Goal: Check status: Check status

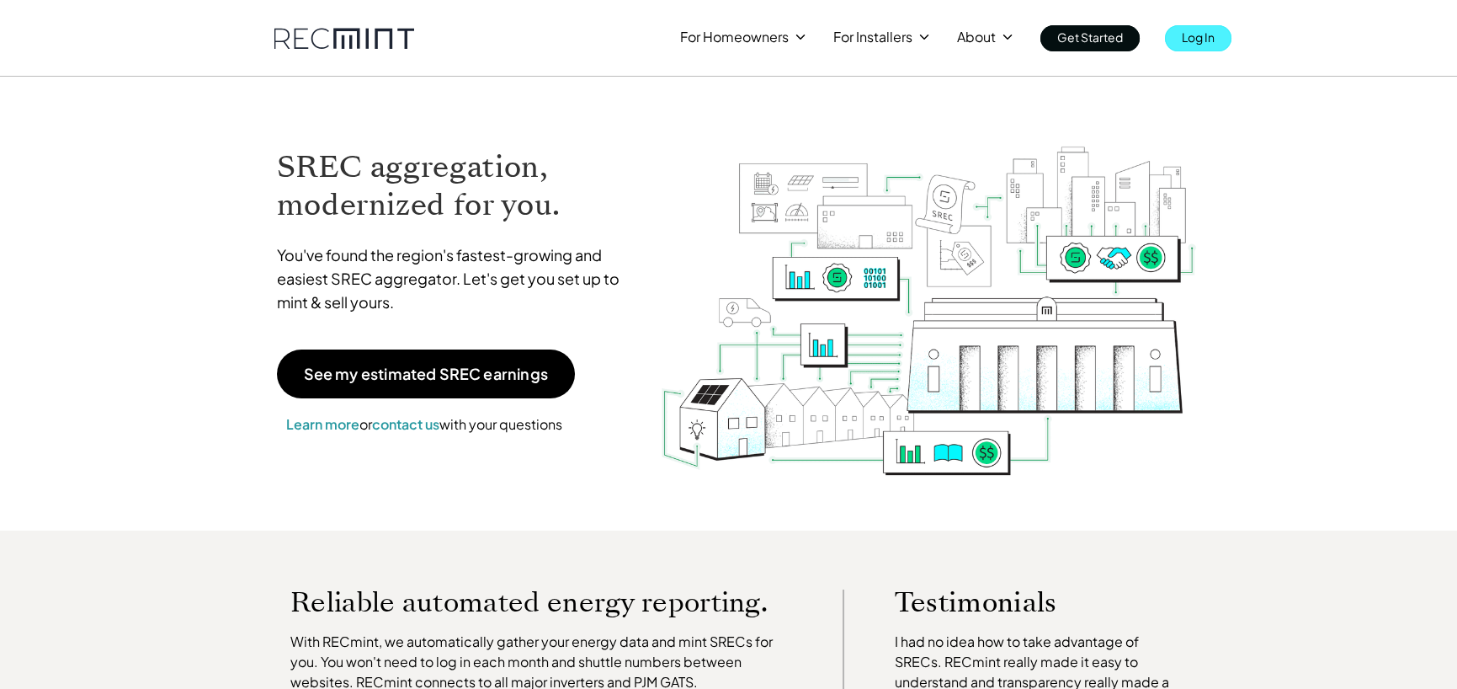
click at [1179, 47] on link "Log In" at bounding box center [1198, 38] width 67 height 26
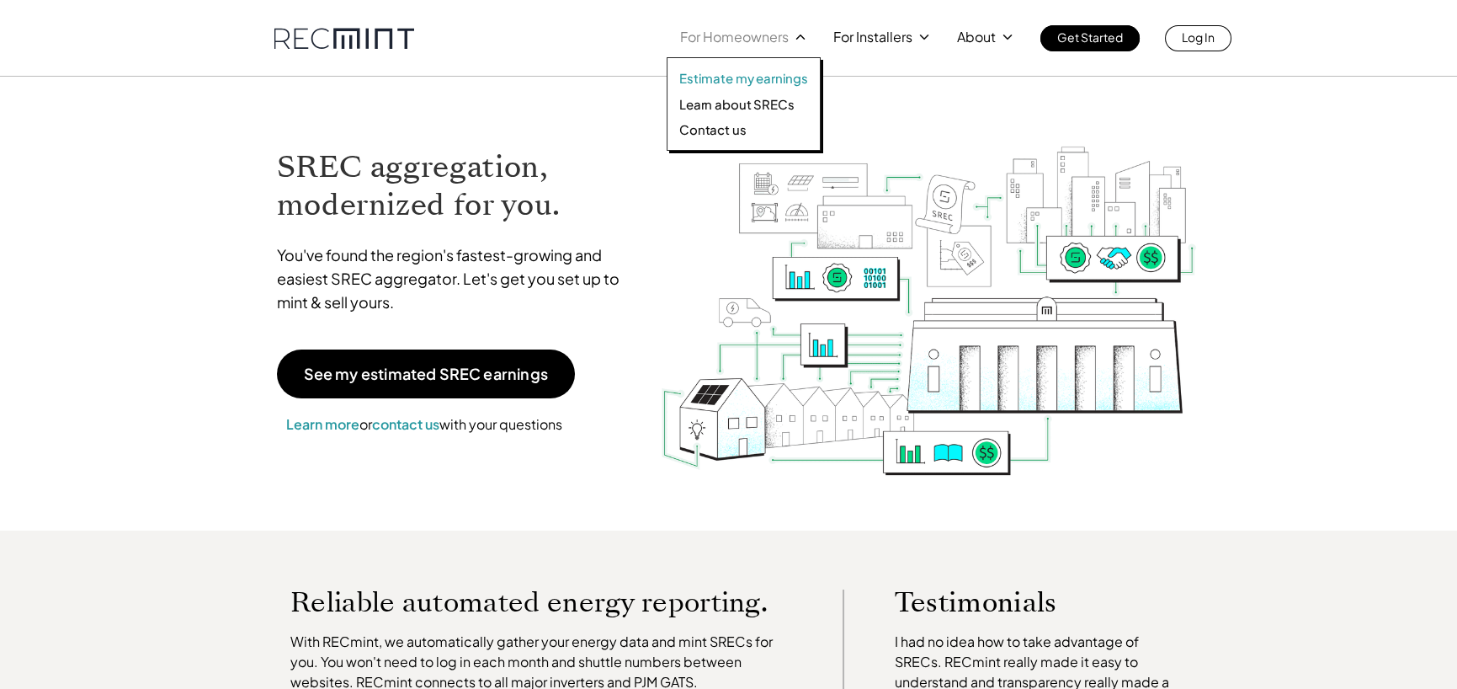
click at [759, 77] on p "Estimate my earnings" at bounding box center [743, 78] width 129 height 17
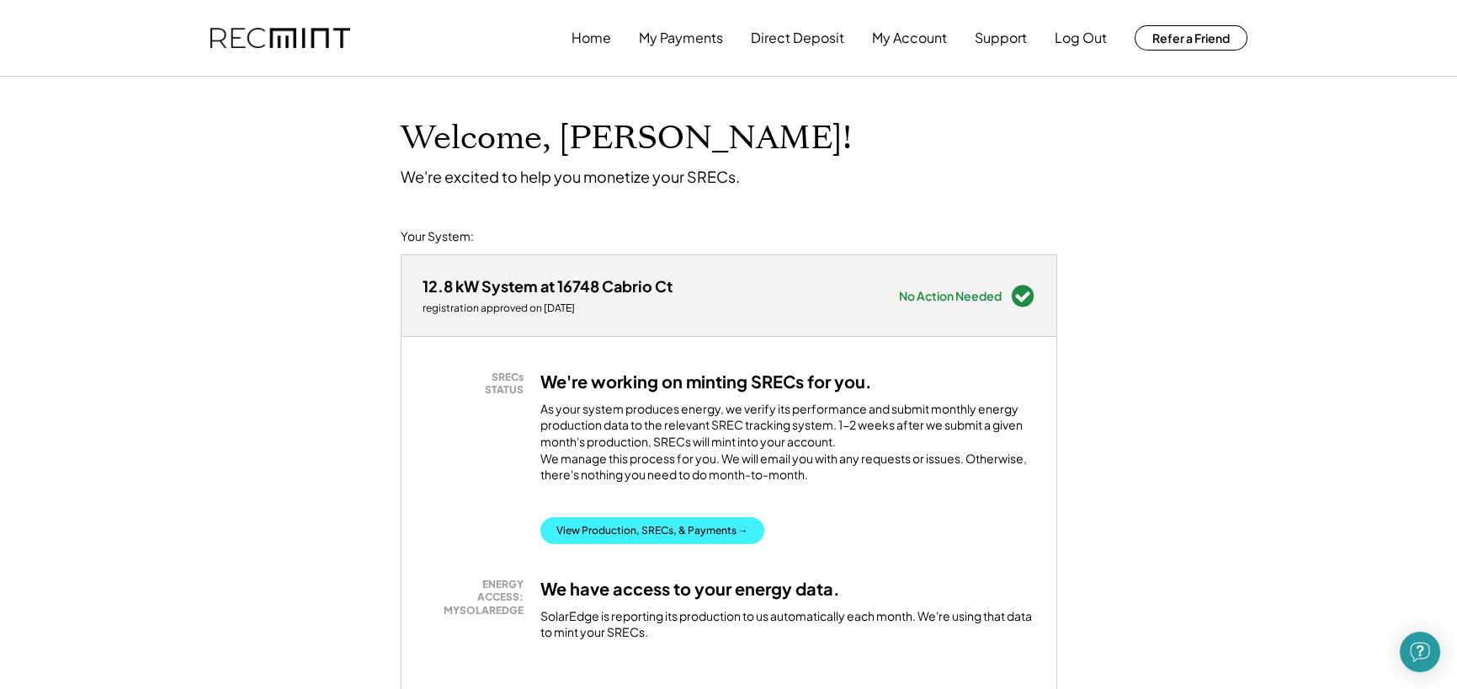
click at [615, 543] on button "View Production, SRECs, & Payments →" at bounding box center [653, 530] width 224 height 27
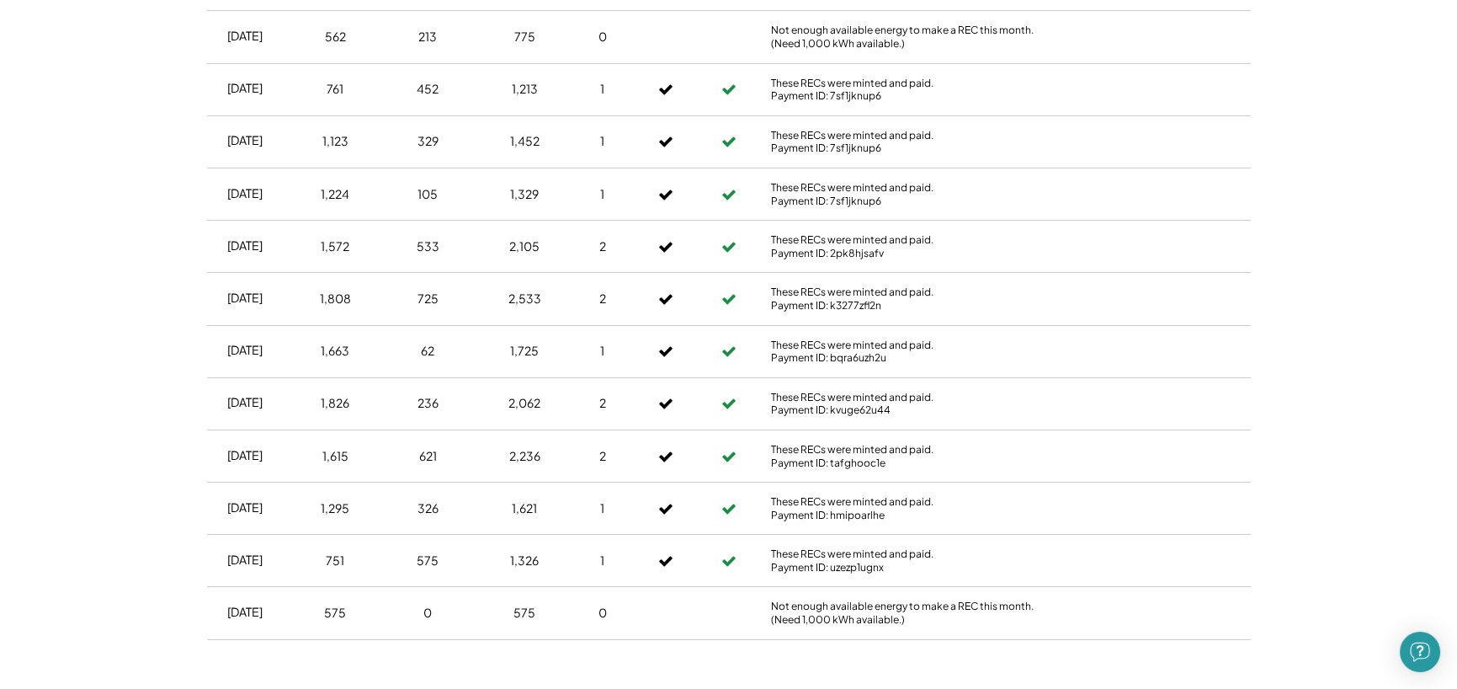
scroll to position [2762, 0]
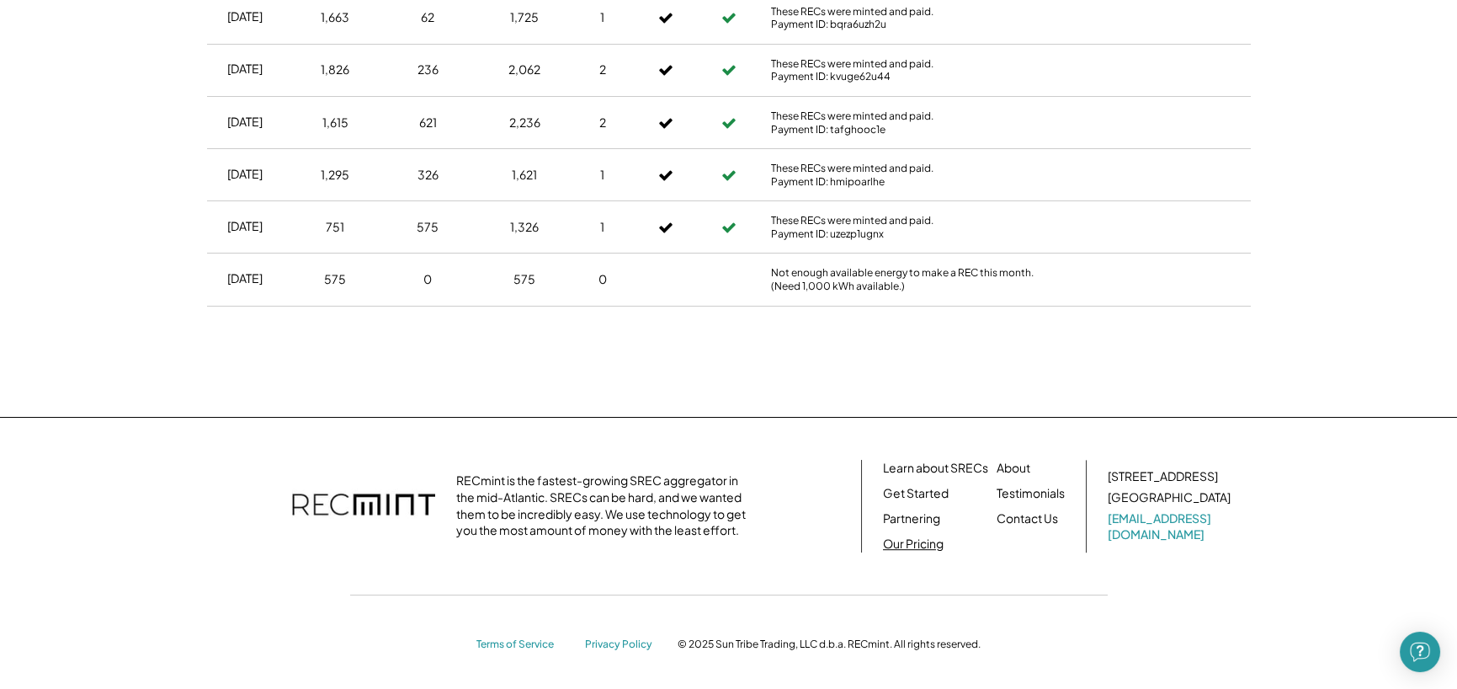
click at [918, 538] on link "Our Pricing" at bounding box center [913, 543] width 61 height 17
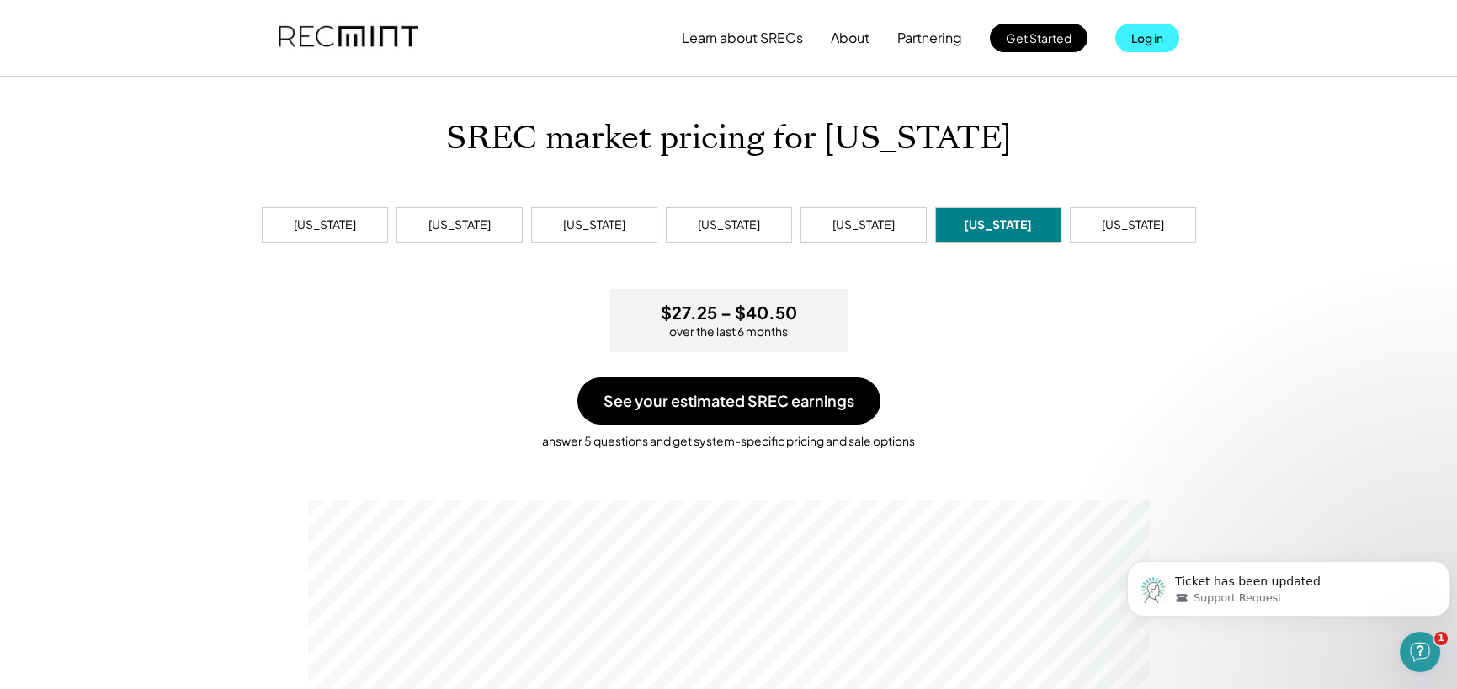
click at [1127, 37] on button "Log in" at bounding box center [1148, 38] width 64 height 29
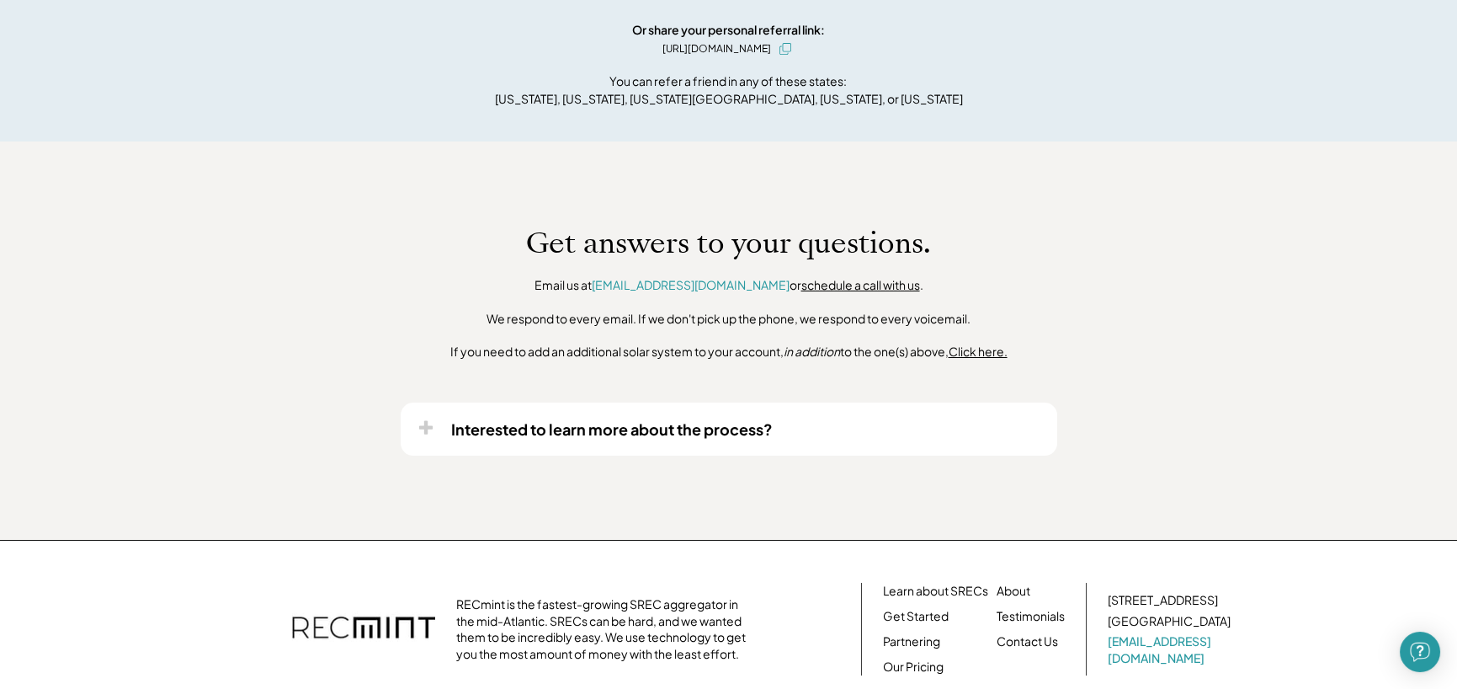
scroll to position [1326, 0]
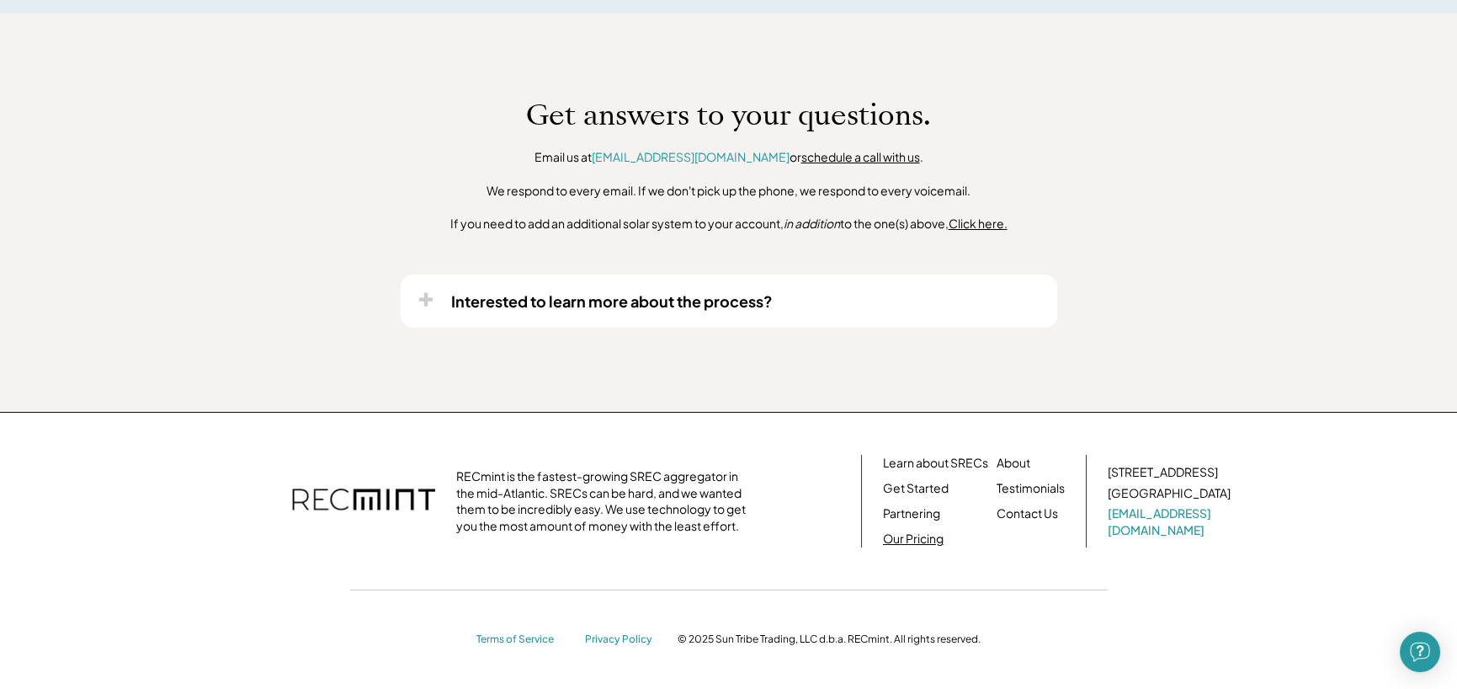
click at [910, 537] on link "Our Pricing" at bounding box center [913, 538] width 61 height 17
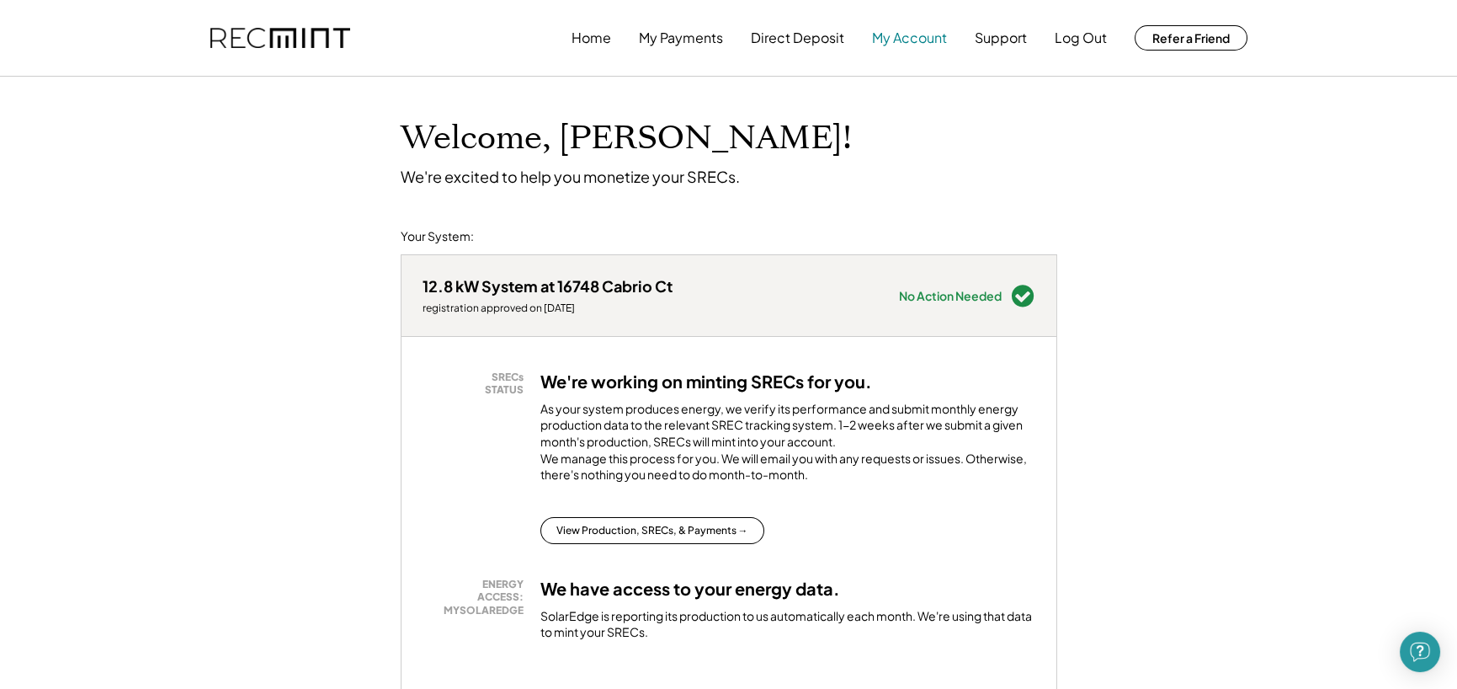
click at [903, 41] on button "My Account" at bounding box center [909, 38] width 75 height 34
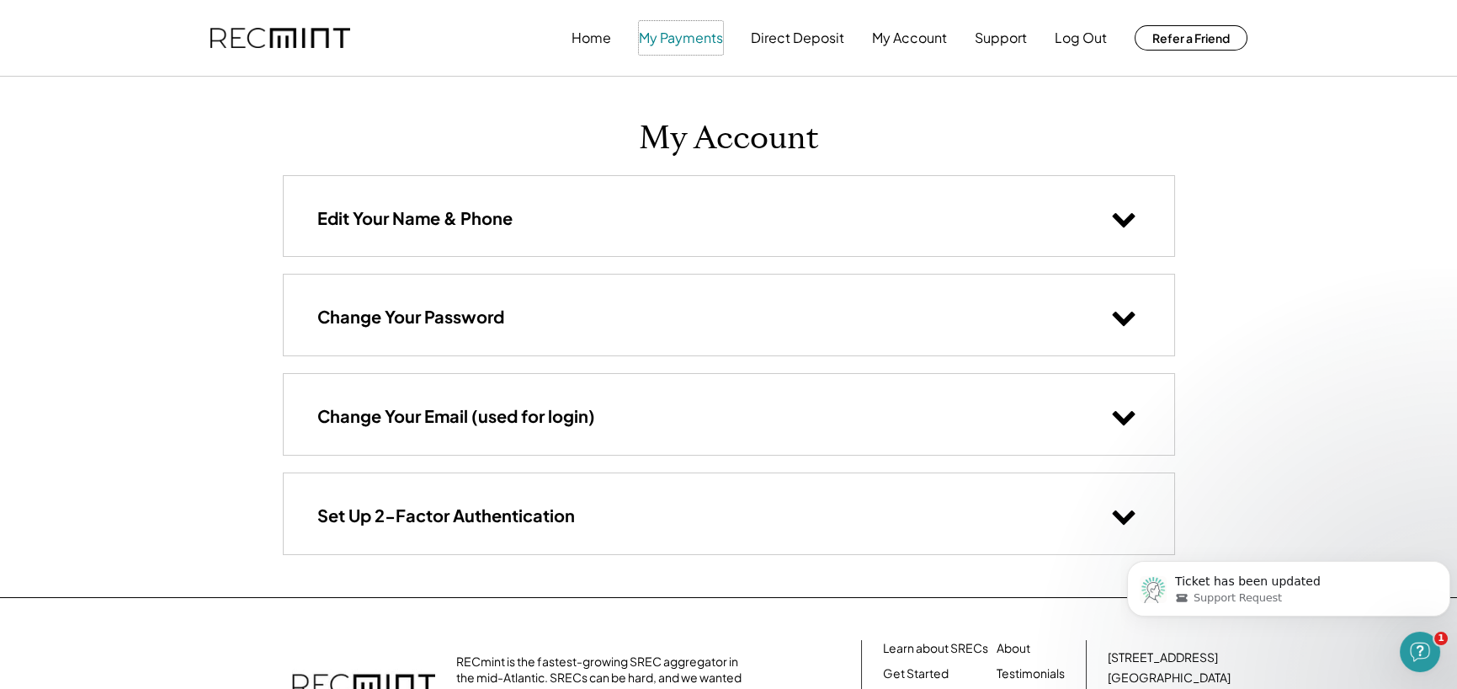
click at [696, 37] on button "My Payments" at bounding box center [681, 38] width 84 height 34
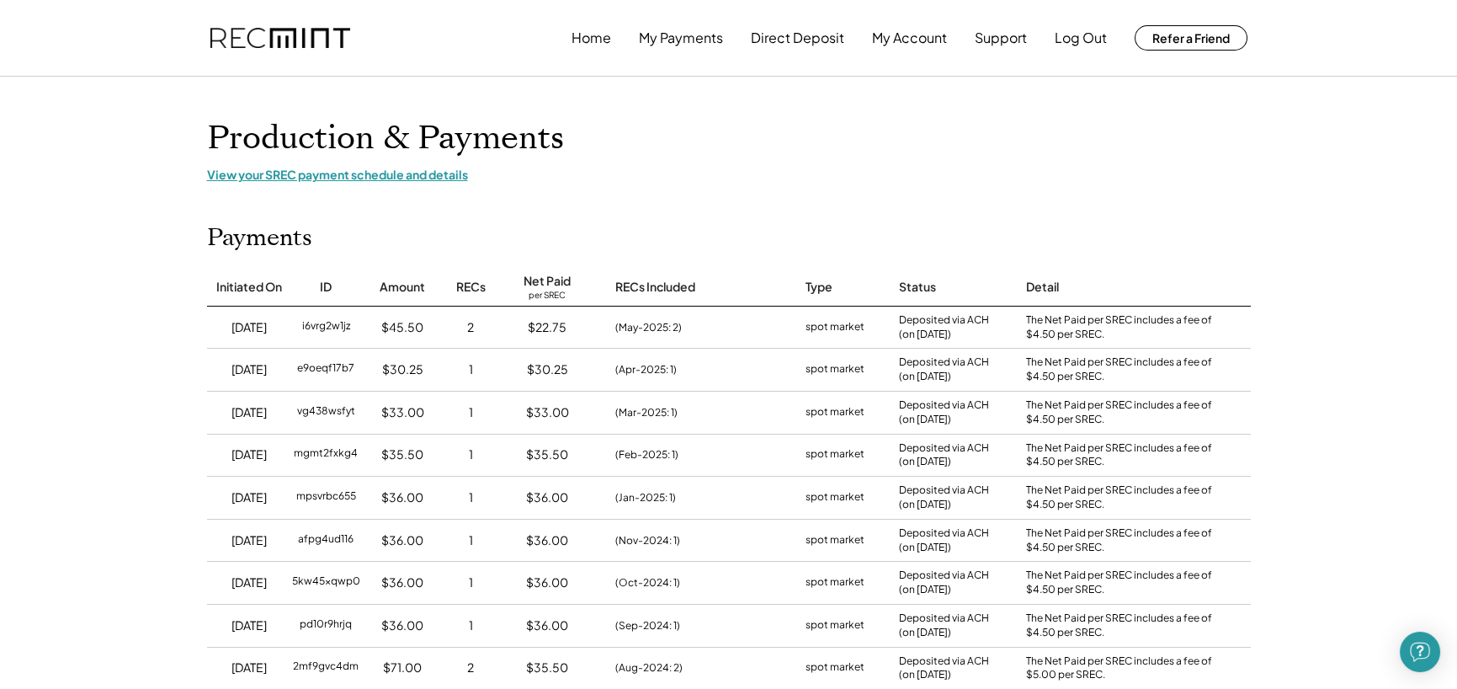
click at [286, 176] on div "View your SREC payment schedule and details" at bounding box center [729, 174] width 1044 height 15
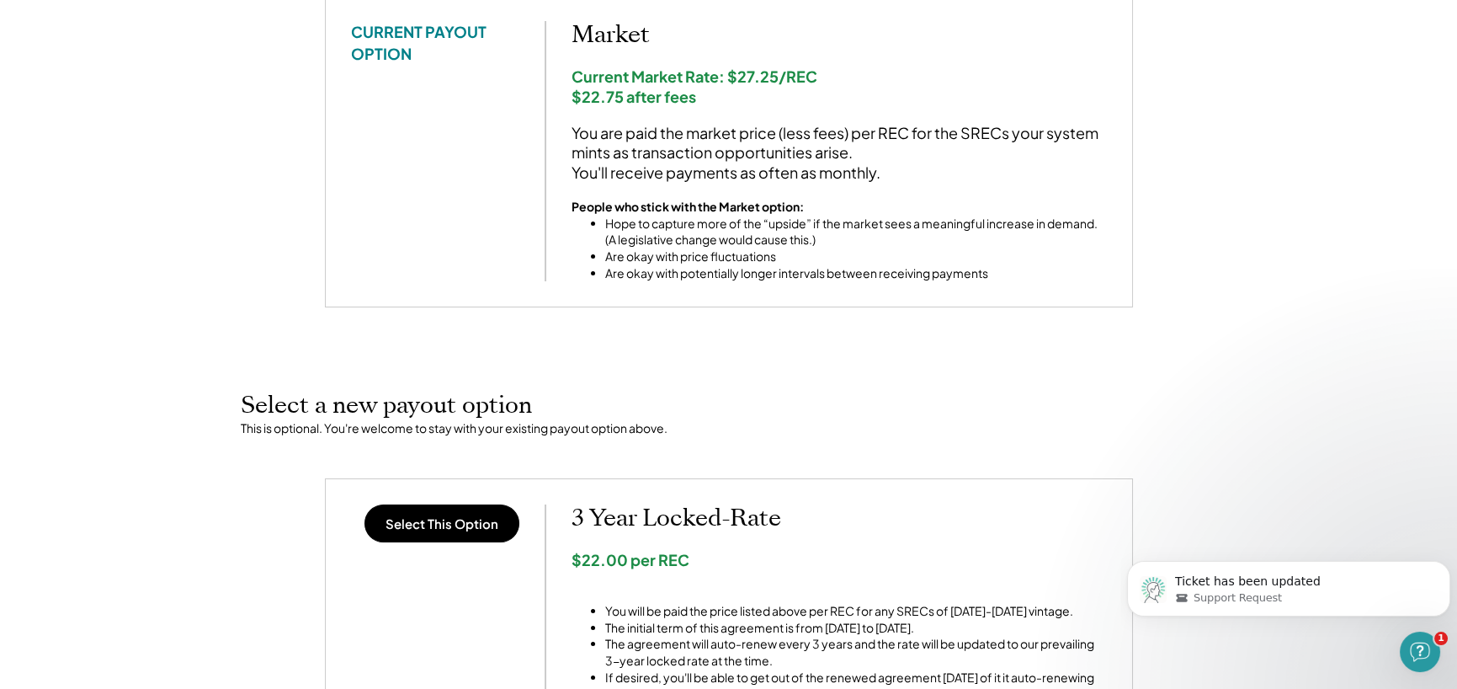
scroll to position [84, 0]
